Goal: Check status: Check status

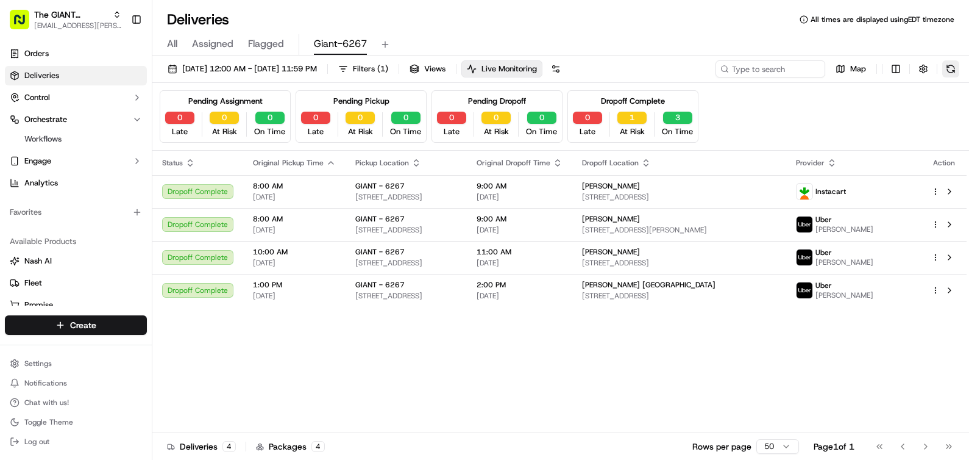
click at [951, 69] on button at bounding box center [951, 68] width 17 height 17
click at [957, 63] on button at bounding box center [951, 68] width 17 height 17
click at [83, 28] on span "[EMAIL_ADDRESS][PERSON_NAME][DOMAIN_NAME]" at bounding box center [77, 26] width 87 height 10
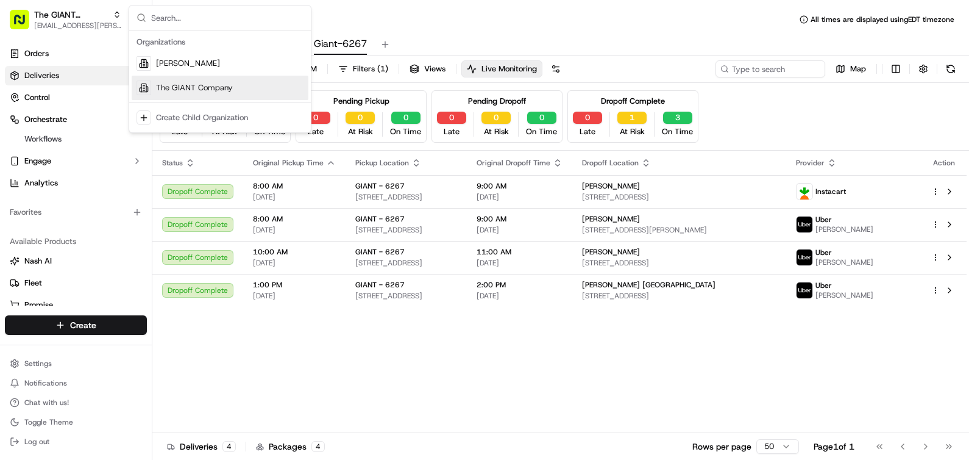
click at [180, 86] on span "The GIANT Company" at bounding box center [194, 87] width 77 height 11
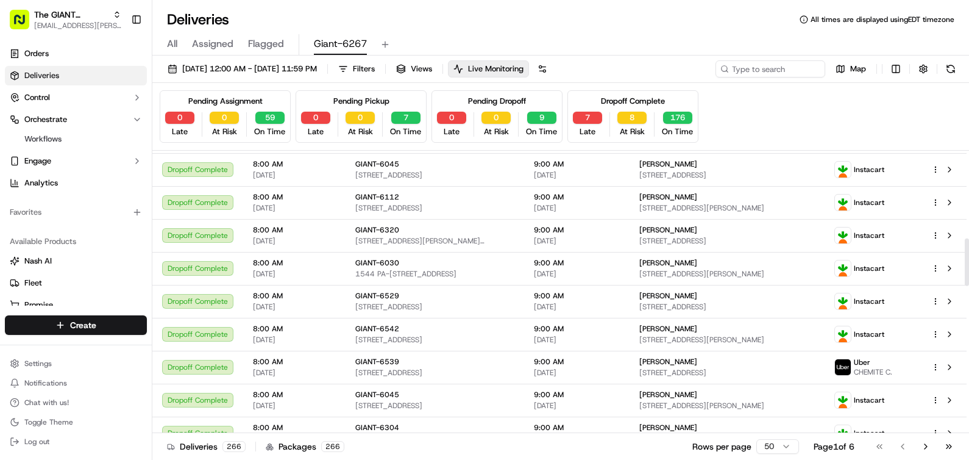
scroll to position [183, 0]
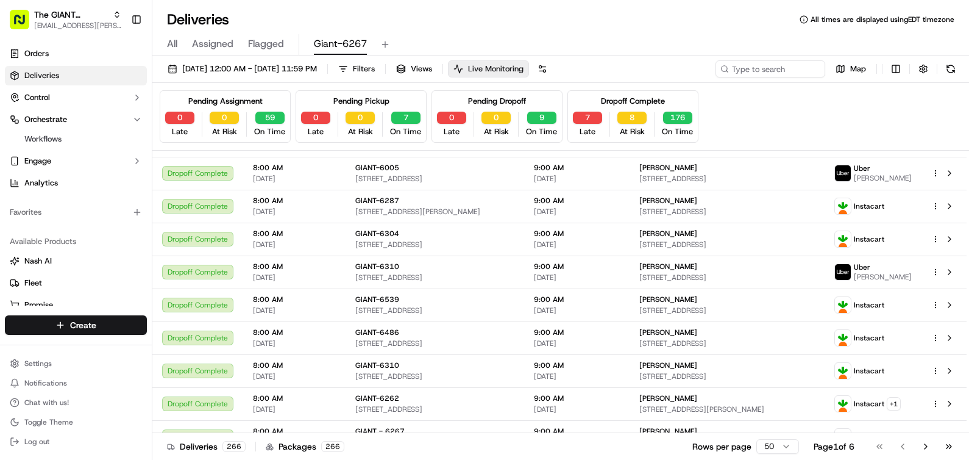
click at [515, 69] on button "Live Monitoring" at bounding box center [488, 68] width 81 height 17
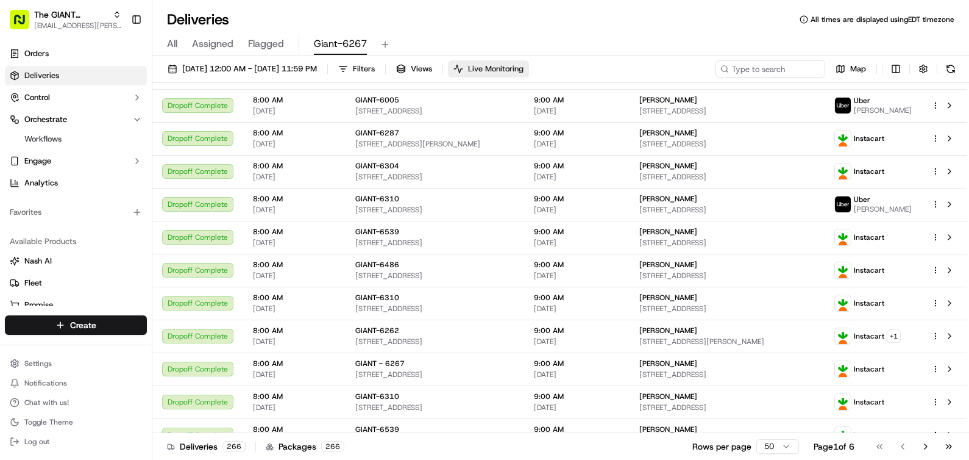
click at [516, 68] on button "Live Monitoring" at bounding box center [488, 68] width 81 height 17
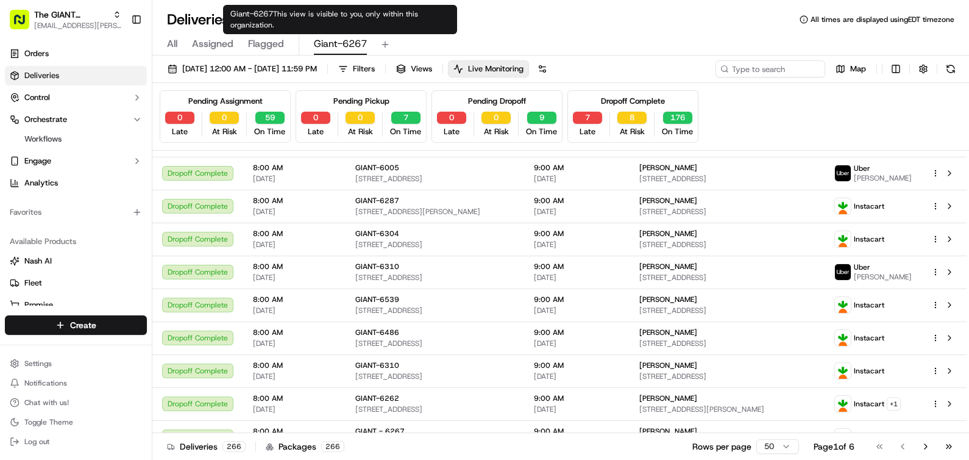
click at [328, 46] on span "Giant-6267" at bounding box center [340, 44] width 53 height 15
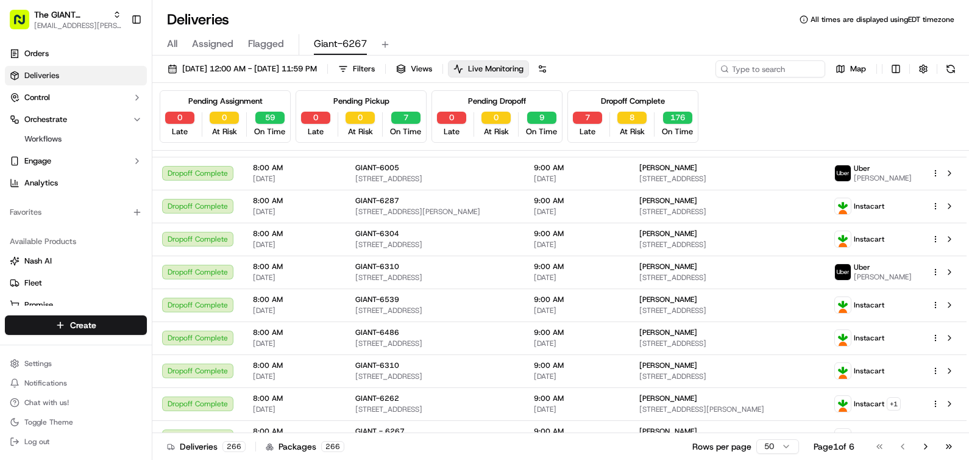
click at [328, 46] on span "Giant-6267" at bounding box center [340, 44] width 53 height 15
click at [167, 44] on span "All" at bounding box center [172, 44] width 10 height 15
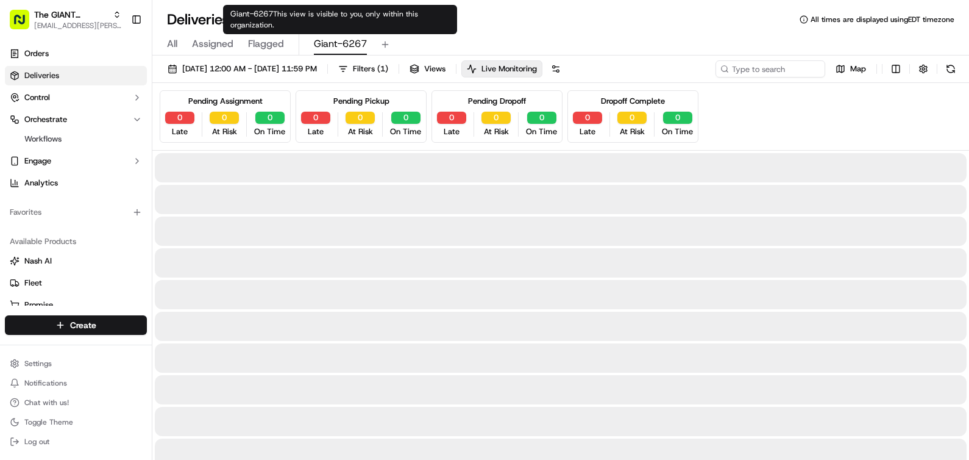
click at [338, 43] on span "Giant-6267" at bounding box center [340, 44] width 53 height 15
